Goal: Task Accomplishment & Management: Manage account settings

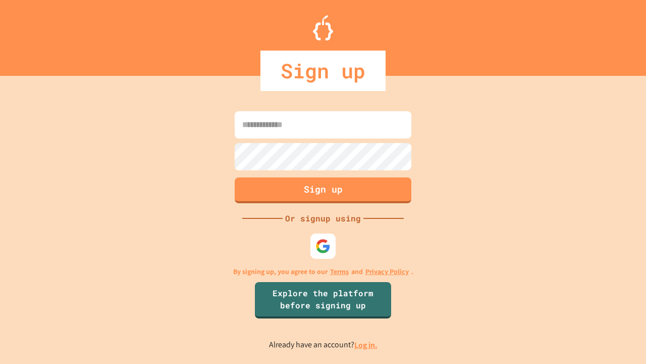
click at [367, 344] on link "Log in." at bounding box center [365, 344] width 23 height 11
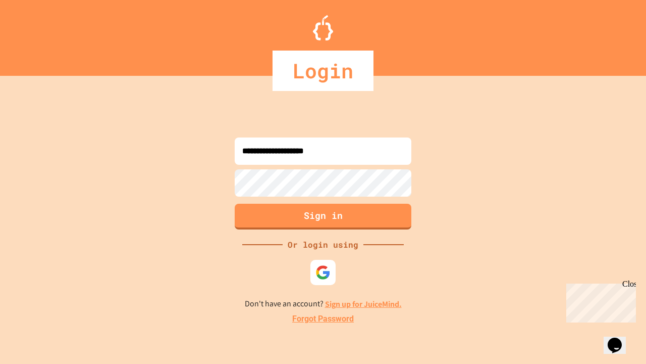
type input "**********"
